Goal: Find contact information: Find contact information

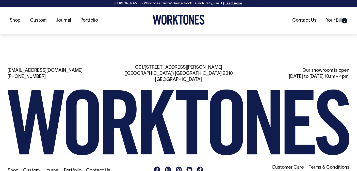
scroll to position [1113, 0]
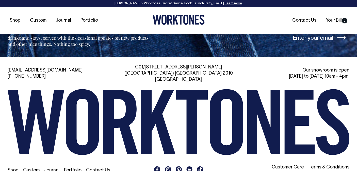
click at [97, 168] on link "Contact Us" at bounding box center [98, 170] width 24 height 4
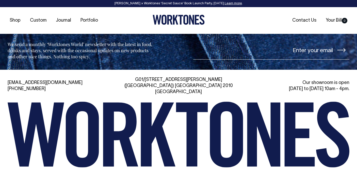
scroll to position [1148, 0]
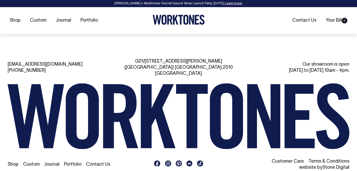
scroll to position [598, 0]
